Goal: Find specific page/section: Find specific page/section

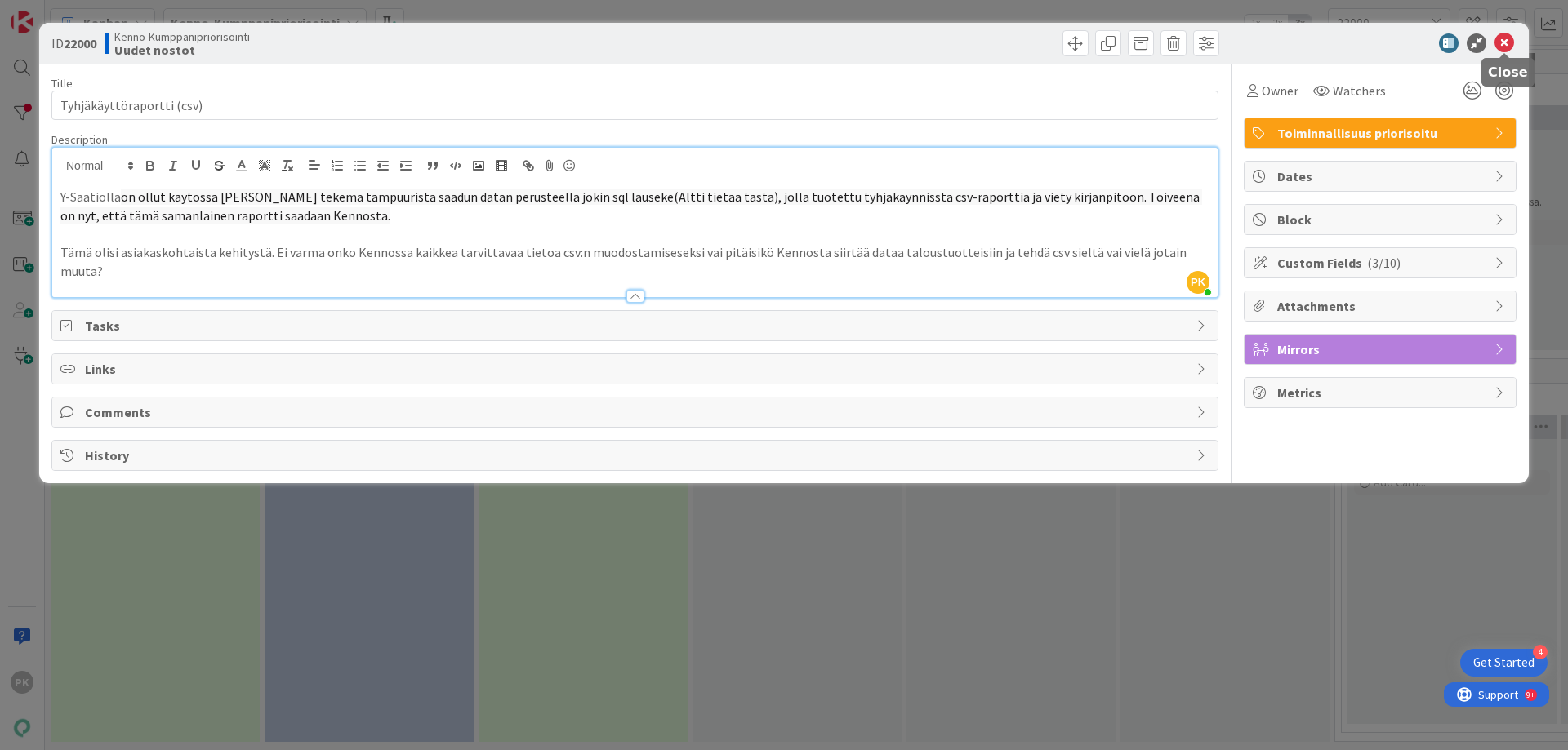
click at [1497, 40] on icon at bounding box center [1504, 44] width 20 height 20
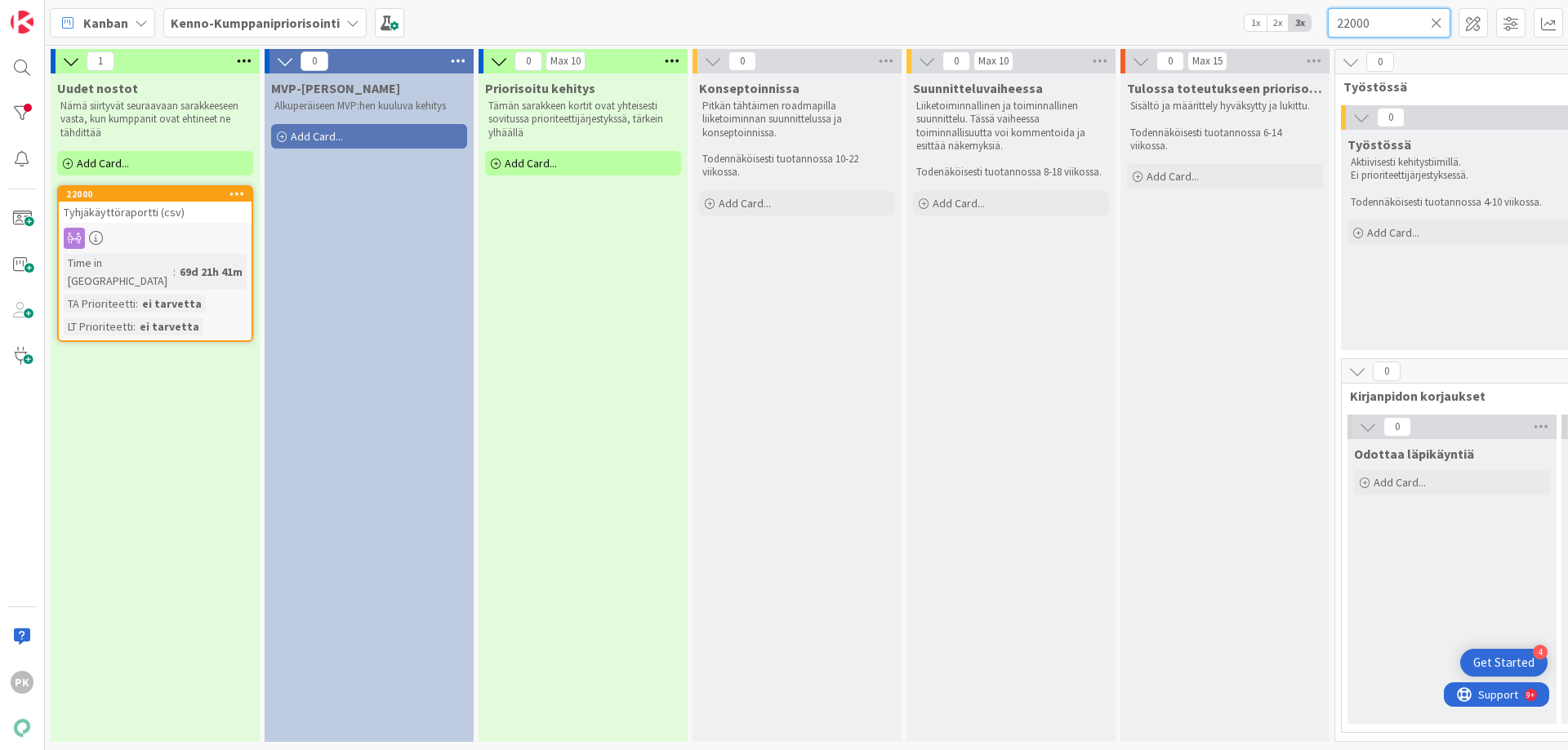
drag, startPoint x: 1402, startPoint y: 22, endPoint x: 1288, endPoint y: 30, distance: 114.3
click at [1288, 30] on div "Kanban Kenno-Kumppanipriorisointi 1x 2x 3x 22000" at bounding box center [805, 22] width 1523 height 45
paste input "Kortti 10564"
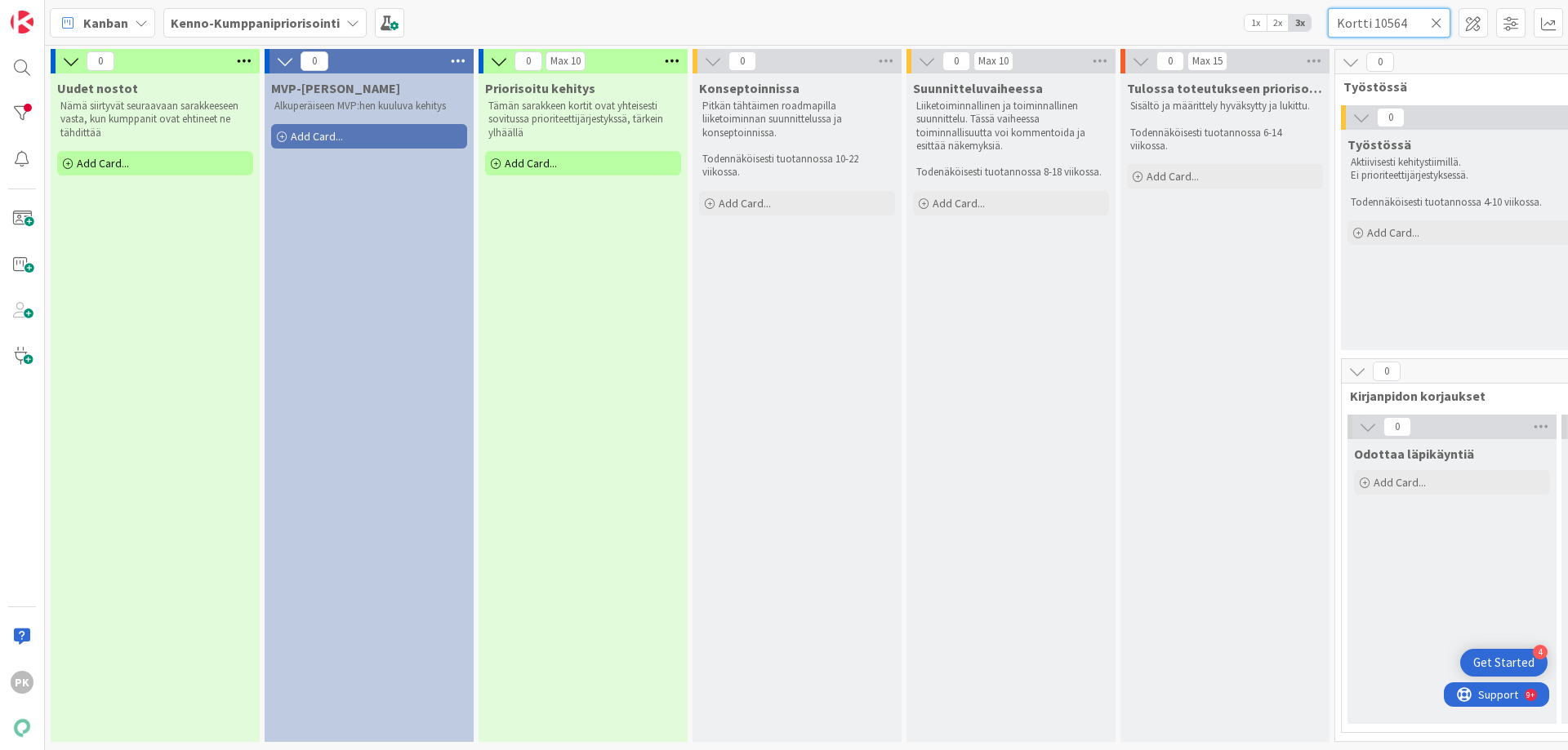
click at [1371, 21] on input "Kortti 10564" at bounding box center [1389, 22] width 122 height 29
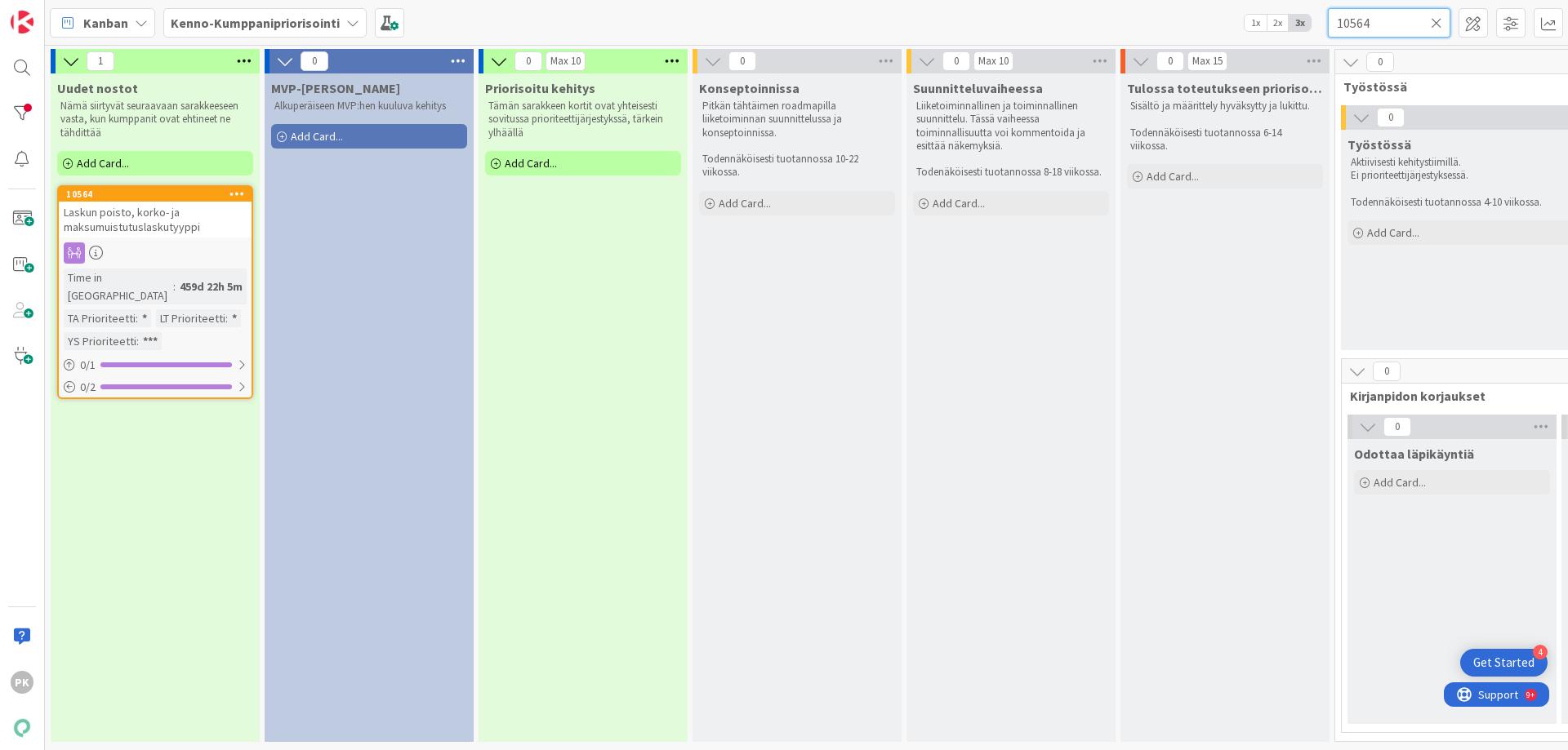
drag, startPoint x: 1371, startPoint y: 26, endPoint x: 1336, endPoint y: 29, distance: 35.1
click at [1336, 29] on input "10564" at bounding box center [1389, 22] width 122 height 29
paste input "421"
type input "14214"
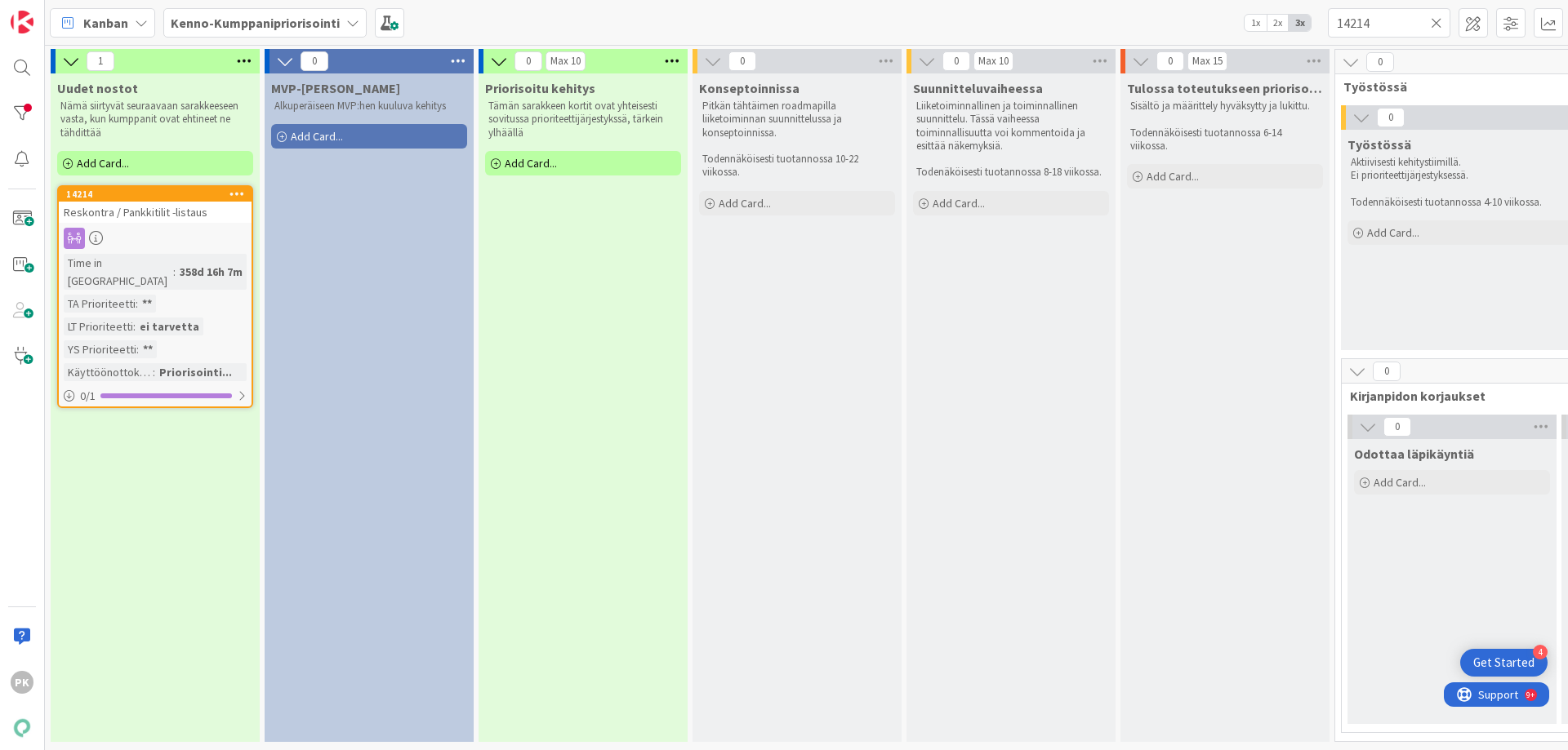
click at [125, 226] on link "14214 Reskontra / Pankkitilit -listaus Time in Column : 358d 16h 7m TA Priorite…" at bounding box center [155, 297] width 196 height 223
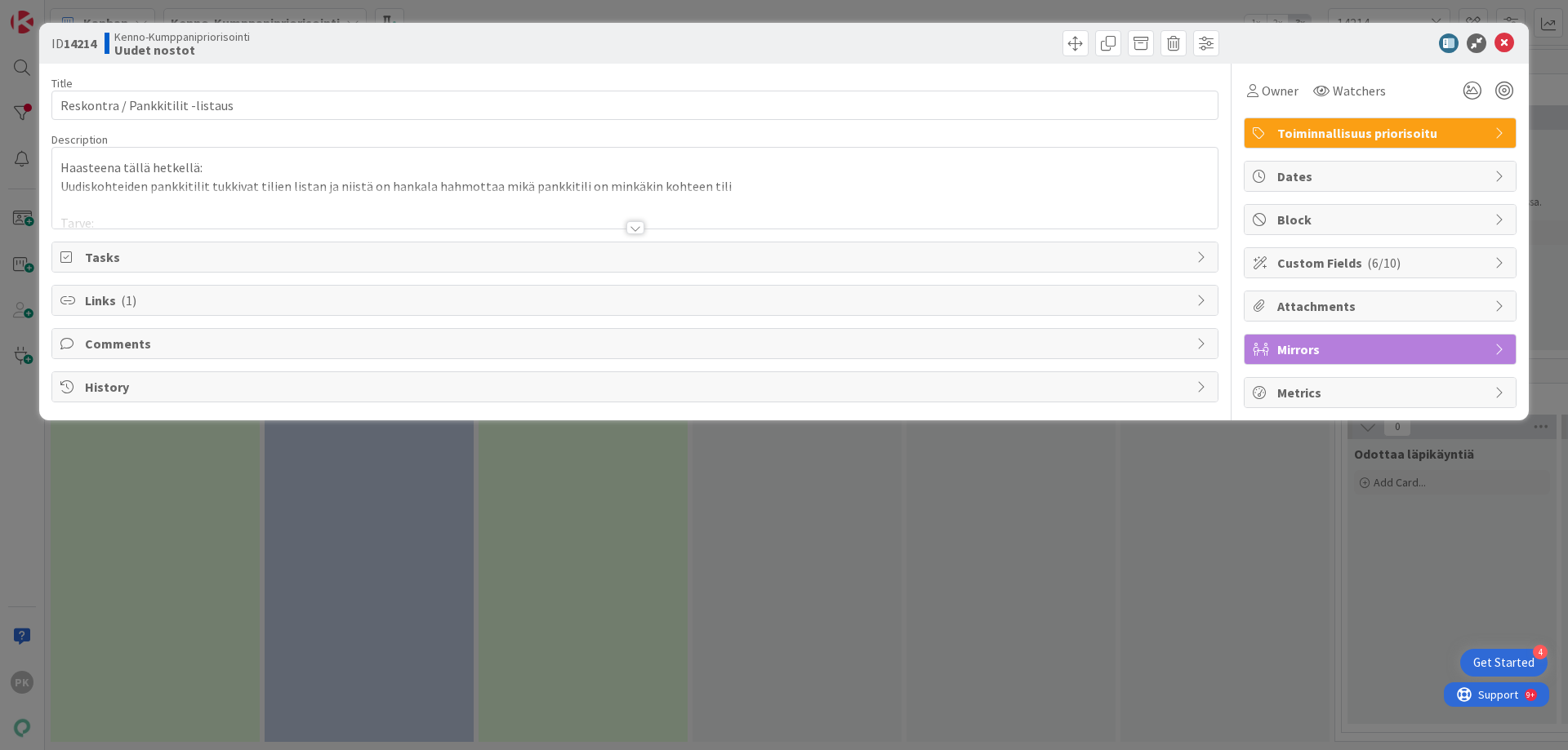
click at [632, 218] on div at bounding box center [635, 208] width 1165 height 42
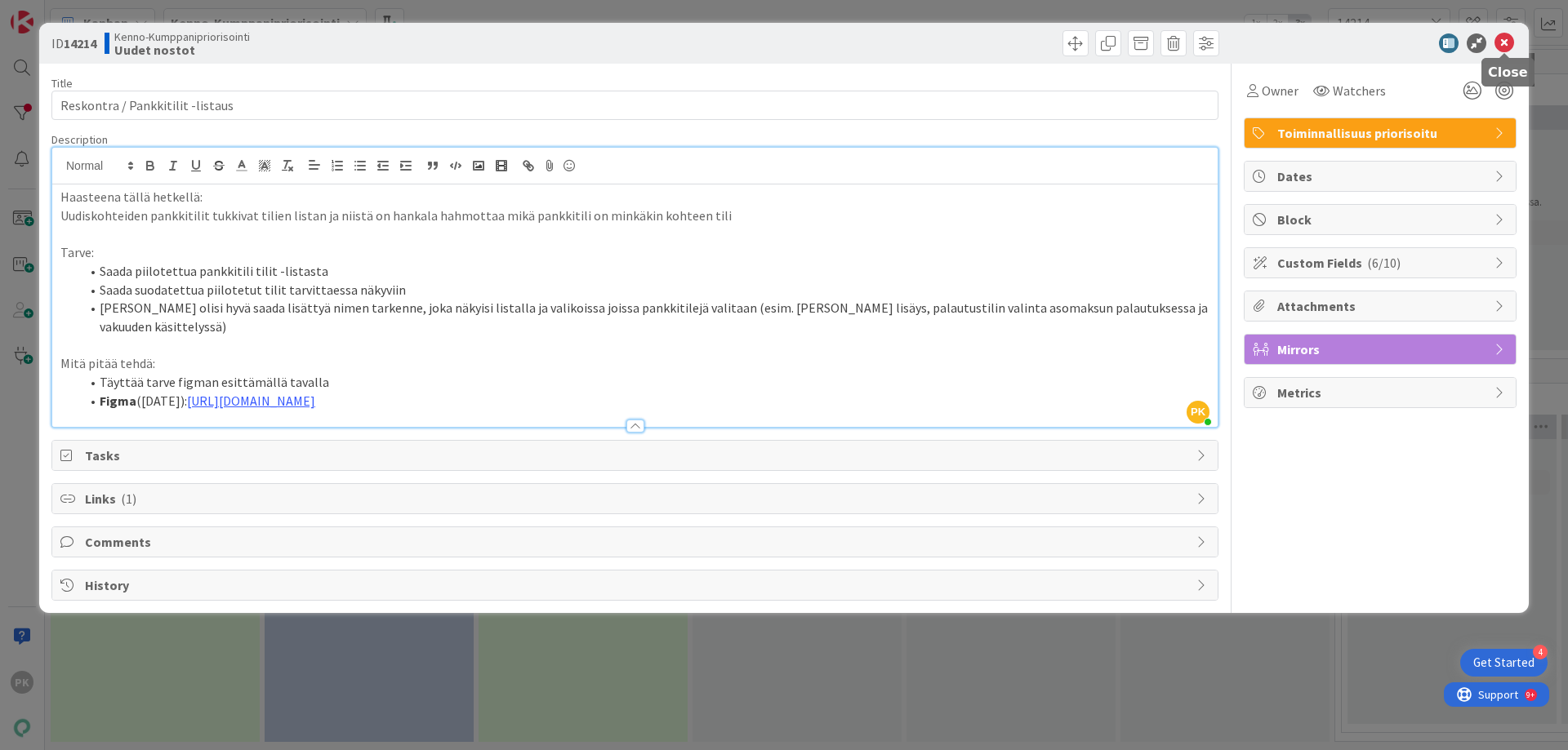
click at [1507, 40] on icon at bounding box center [1504, 44] width 20 height 20
